Goal: Task Accomplishment & Management: Use online tool/utility

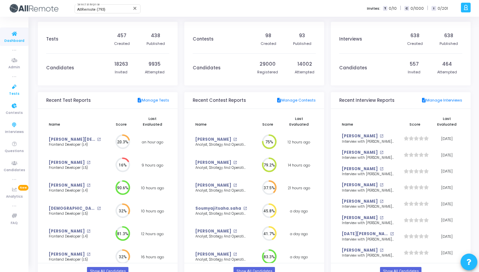
click at [13, 90] on icon at bounding box center [14, 87] width 14 height 8
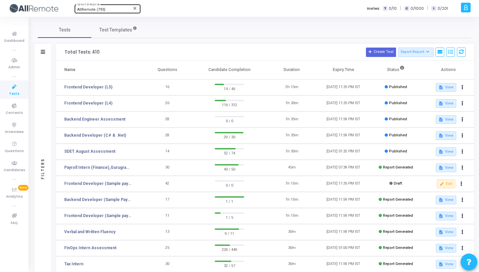
click at [94, 7] on div "AllRemote (793) Select Enterprise" at bounding box center [107, 8] width 60 height 10
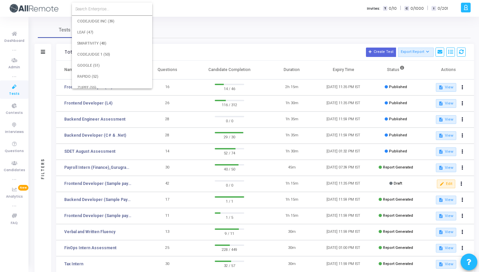
scroll to position [7976, 0]
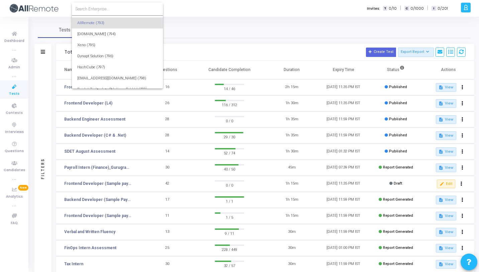
click at [94, 7] on input at bounding box center [117, 9] width 84 height 6
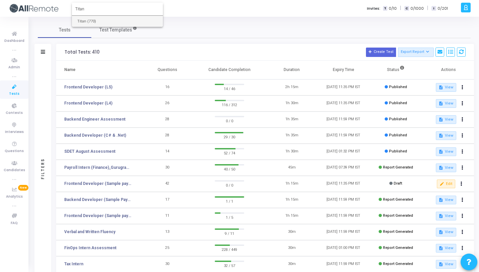
type input "Titan"
click at [98, 19] on span "Titan (770)" at bounding box center [117, 21] width 80 height 11
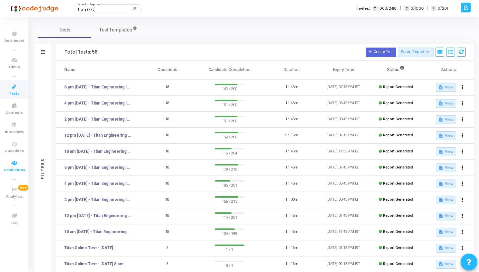
click at [8, 163] on icon at bounding box center [14, 163] width 14 height 8
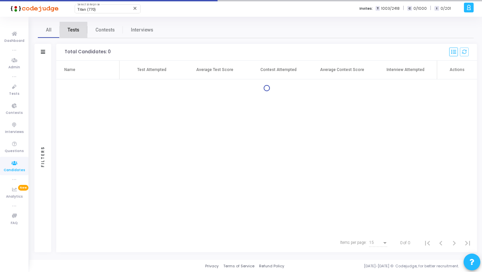
click at [70, 33] on span "Tests" at bounding box center [74, 29] width 12 height 7
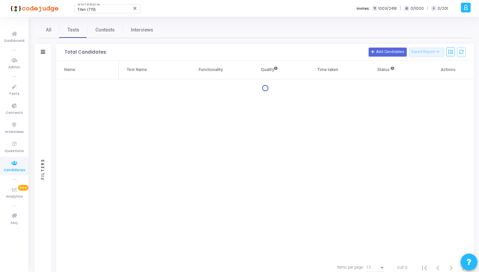
click at [43, 64] on div "Filters" at bounding box center [42, 169] width 17 height 216
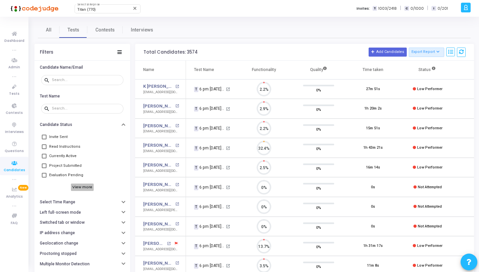
scroll to position [3, 3]
click at [76, 185] on h6 "View more" at bounding box center [82, 186] width 23 height 7
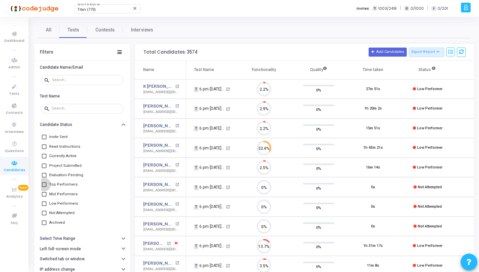
click at [64, 180] on span "Top Performers" at bounding box center [63, 184] width 28 height 8
click at [44, 187] on input "Top Performers" at bounding box center [44, 187] width 0 height 0
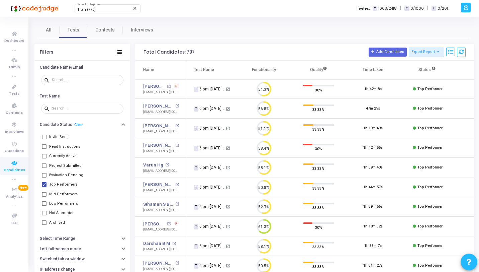
click at [437, 47] on div "Total Candidates: 797 Add Candidates Export Report Name Test/Contest Questions …" at bounding box center [304, 52] width 339 height 17
click at [437, 53] on icon at bounding box center [439, 52] width 4 height 4
click at [334, 31] on div "All Tests Contests Interviews" at bounding box center [254, 30] width 433 height 16
click at [451, 52] on icon at bounding box center [451, 52] width 5 height 5
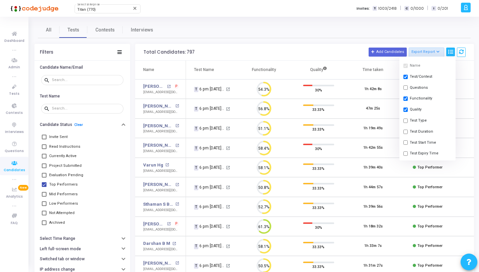
click at [425, 28] on div "All Tests Contests Interviews" at bounding box center [254, 30] width 433 height 16
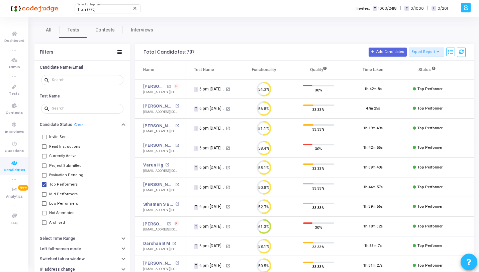
click at [45, 184] on span at bounding box center [44, 184] width 5 height 5
click at [44, 187] on input "Top Performers" at bounding box center [44, 187] width 0 height 0
checkbox input "false"
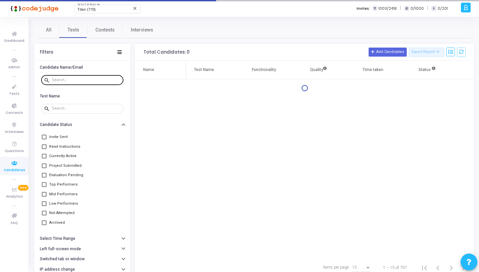
click at [91, 79] on input "text" at bounding box center [86, 80] width 69 height 4
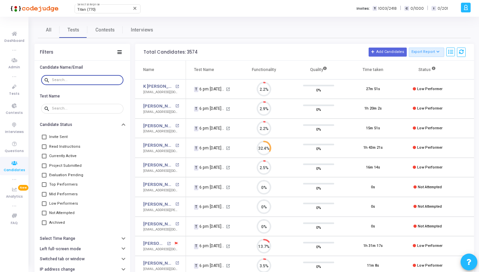
click at [97, 79] on input "text" at bounding box center [86, 80] width 69 height 4
click at [218, 39] on div "All Tests Contests Interviews Filters Candidate Name/Email search Test Name sea…" at bounding box center [254, 207] width 433 height 370
